Goal: Manage account settings

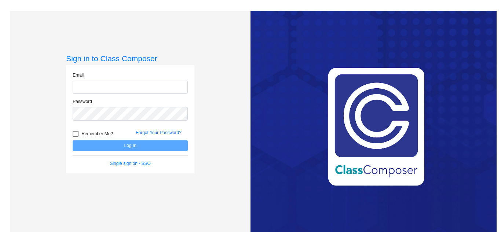
type input "[EMAIL_ADDRESS][DOMAIN_NAME]"
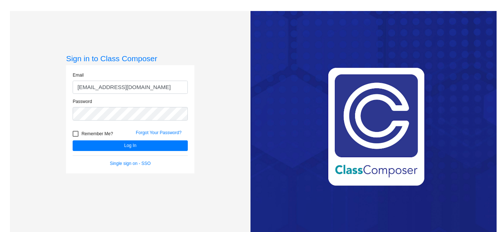
click at [348, 104] on div "Love Class Composer? Share it with a friend! If you're happy with Class Compose…" at bounding box center [373, 127] width 246 height 232
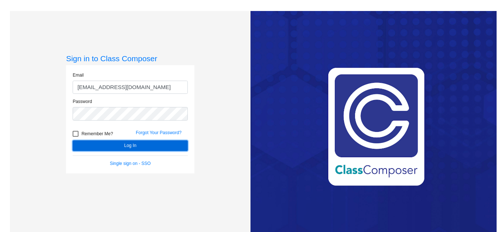
click at [168, 147] on button "Log In" at bounding box center [130, 145] width 115 height 11
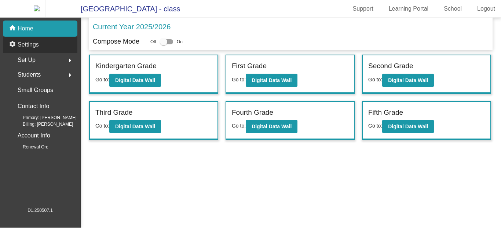
click at [37, 49] on p "Settings" at bounding box center [28, 44] width 21 height 9
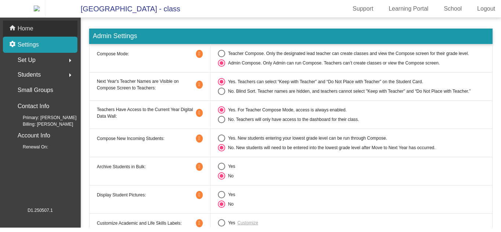
click at [70, 34] on div "home Home" at bounding box center [40, 29] width 74 height 16
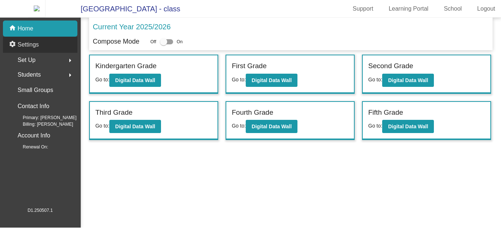
click at [65, 53] on div "settings Settings" at bounding box center [40, 45] width 74 height 16
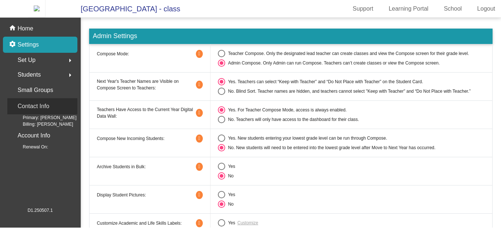
click at [52, 113] on div "Contact Info" at bounding box center [42, 106] width 70 height 16
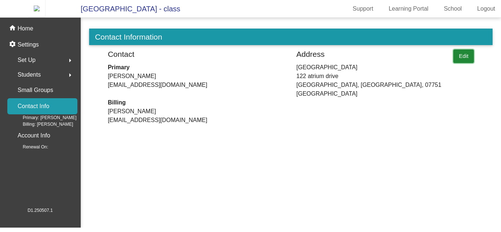
click at [469, 60] on button "Edit" at bounding box center [463, 56] width 21 height 14
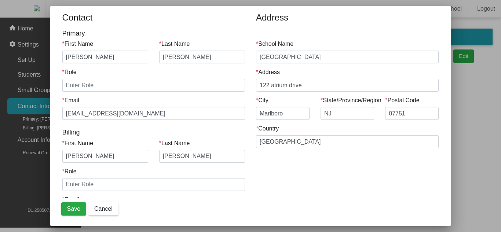
scroll to position [30, 0]
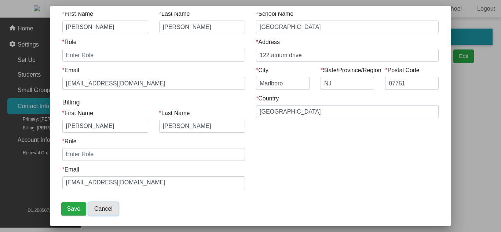
click at [112, 215] on button "Cancel" at bounding box center [103, 208] width 30 height 13
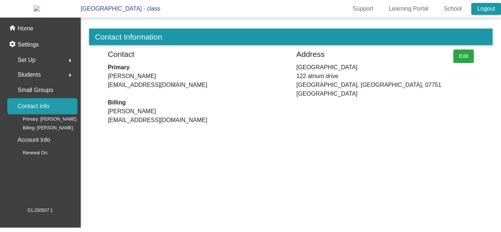
click at [492, 15] on link "Logout" at bounding box center [486, 9] width 30 height 12
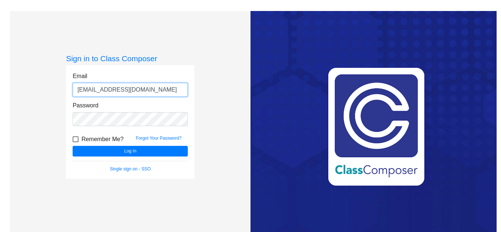
click at [95, 91] on input "[EMAIL_ADDRESS][DOMAIN_NAME]" at bounding box center [130, 90] width 115 height 14
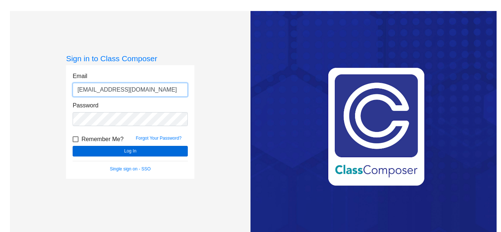
type input "[EMAIL_ADDRESS][DOMAIN_NAME]"
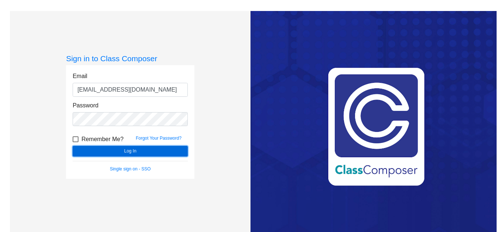
click at [117, 152] on button "Log In" at bounding box center [130, 151] width 115 height 11
